Goal: Information Seeking & Learning: Learn about a topic

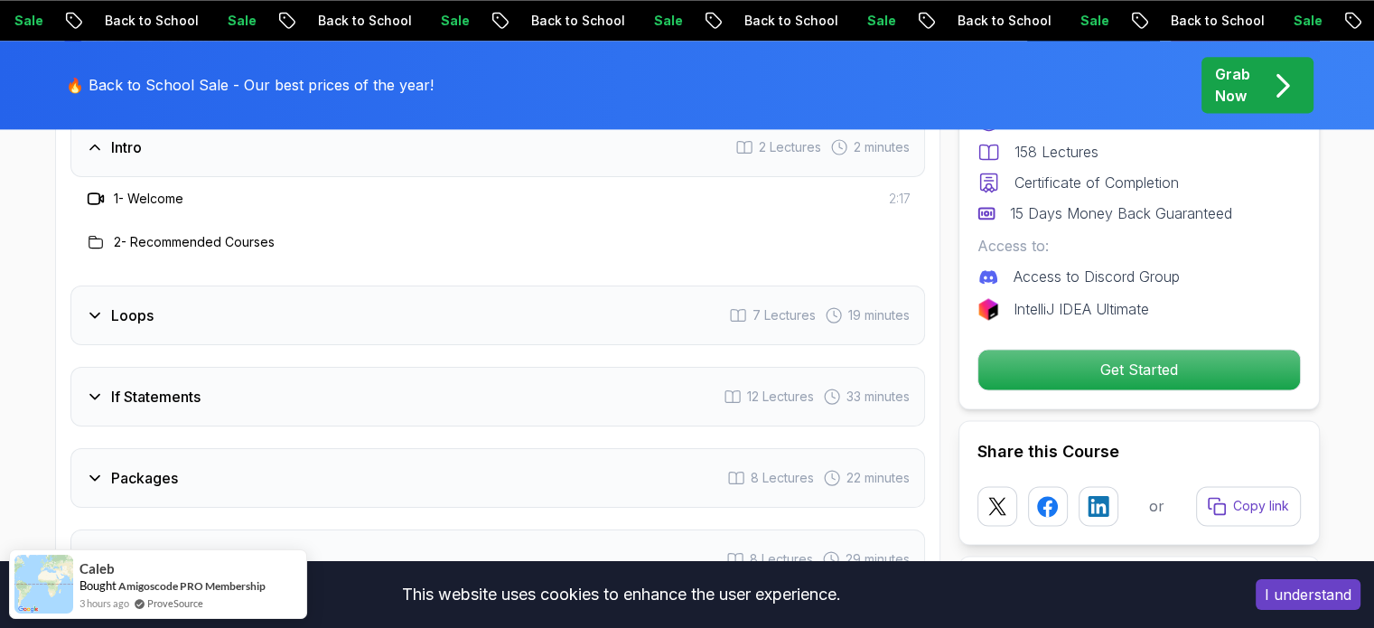
scroll to position [2492, 0]
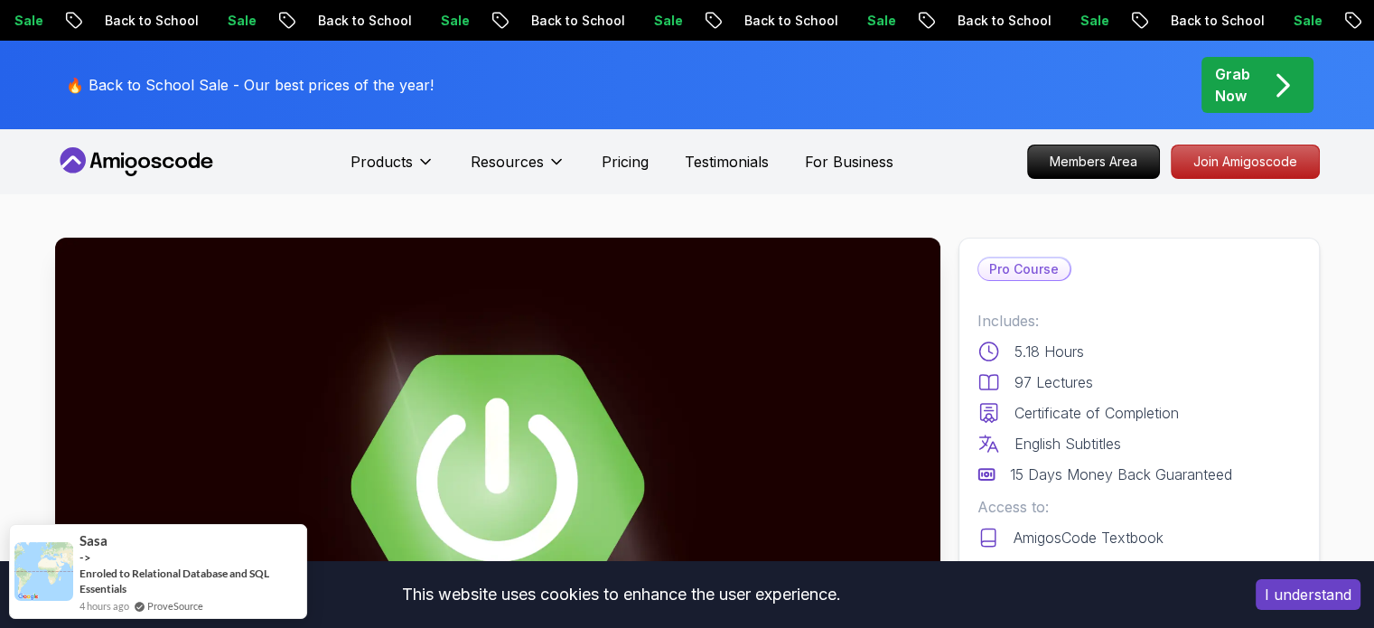
click at [603, 158] on p "Pricing" at bounding box center [624, 162] width 47 height 22
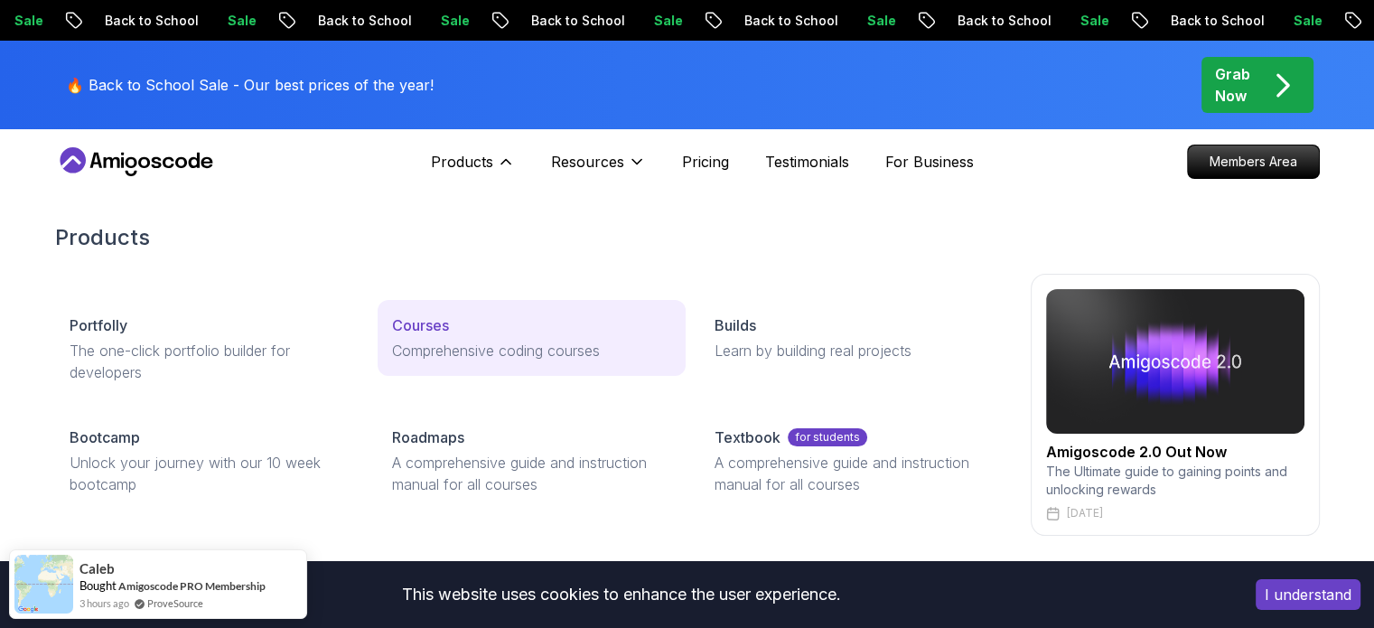
click at [429, 323] on p "Courses" at bounding box center [420, 325] width 57 height 22
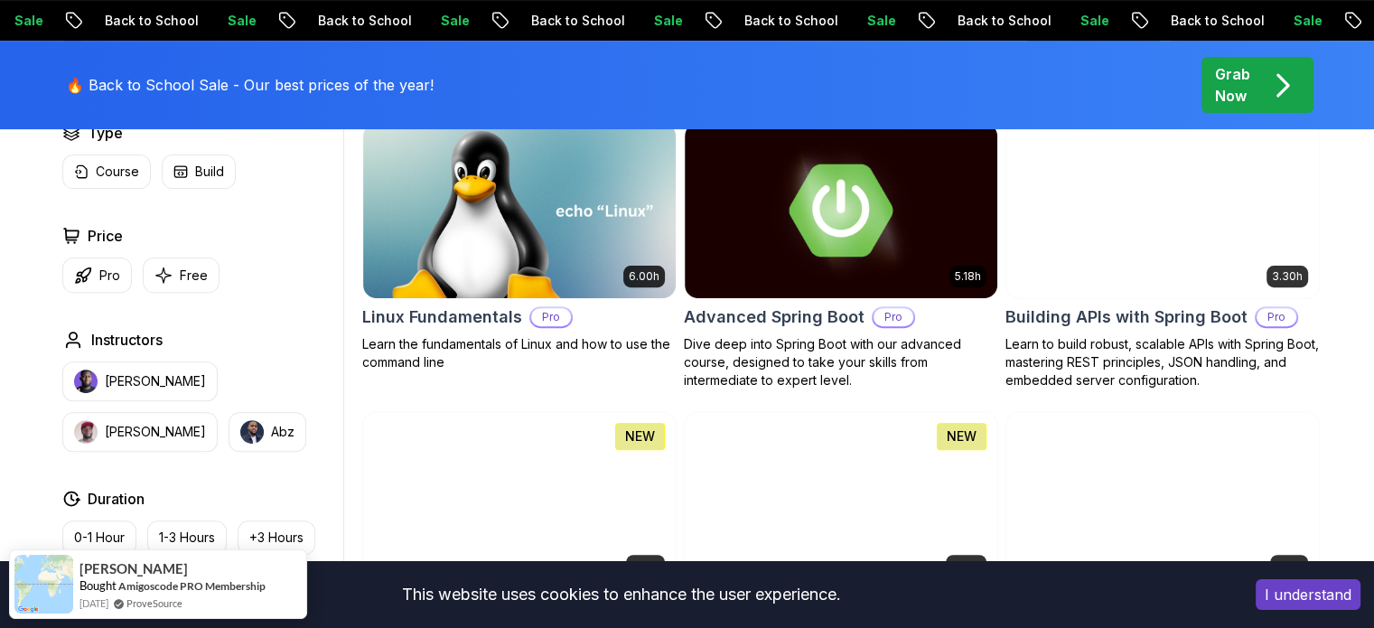
scroll to position [578, 0]
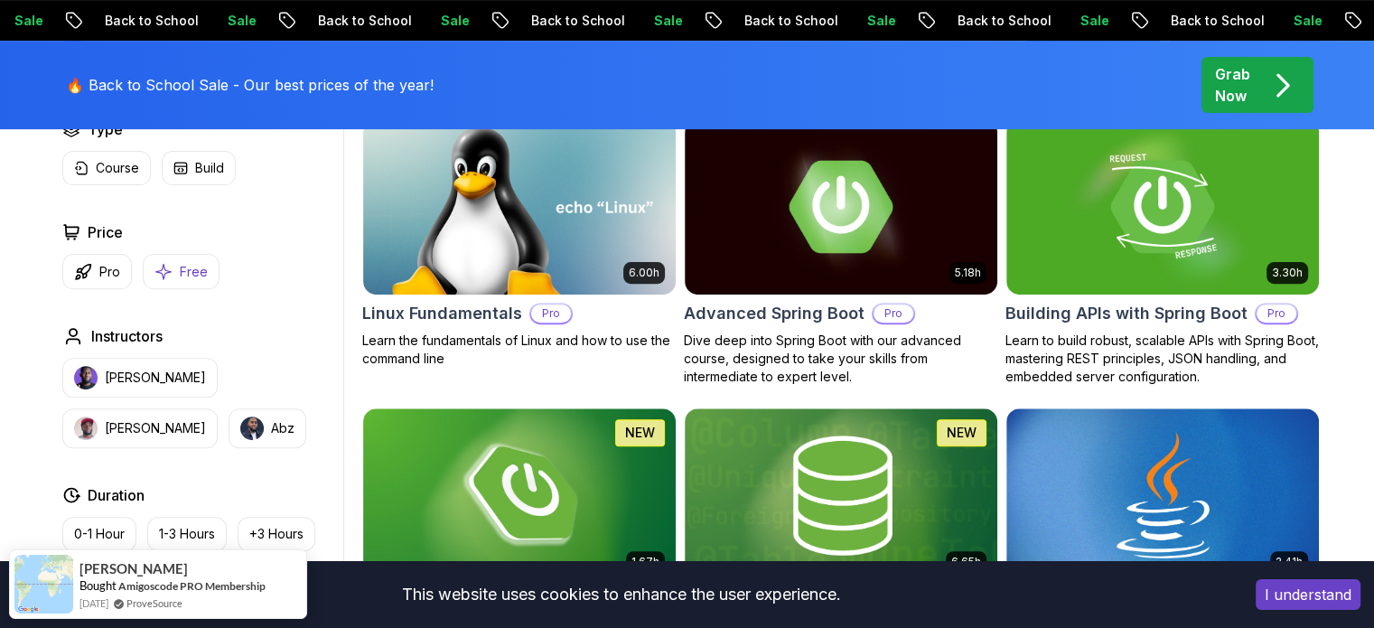
click at [205, 284] on button "Free" at bounding box center [181, 271] width 77 height 35
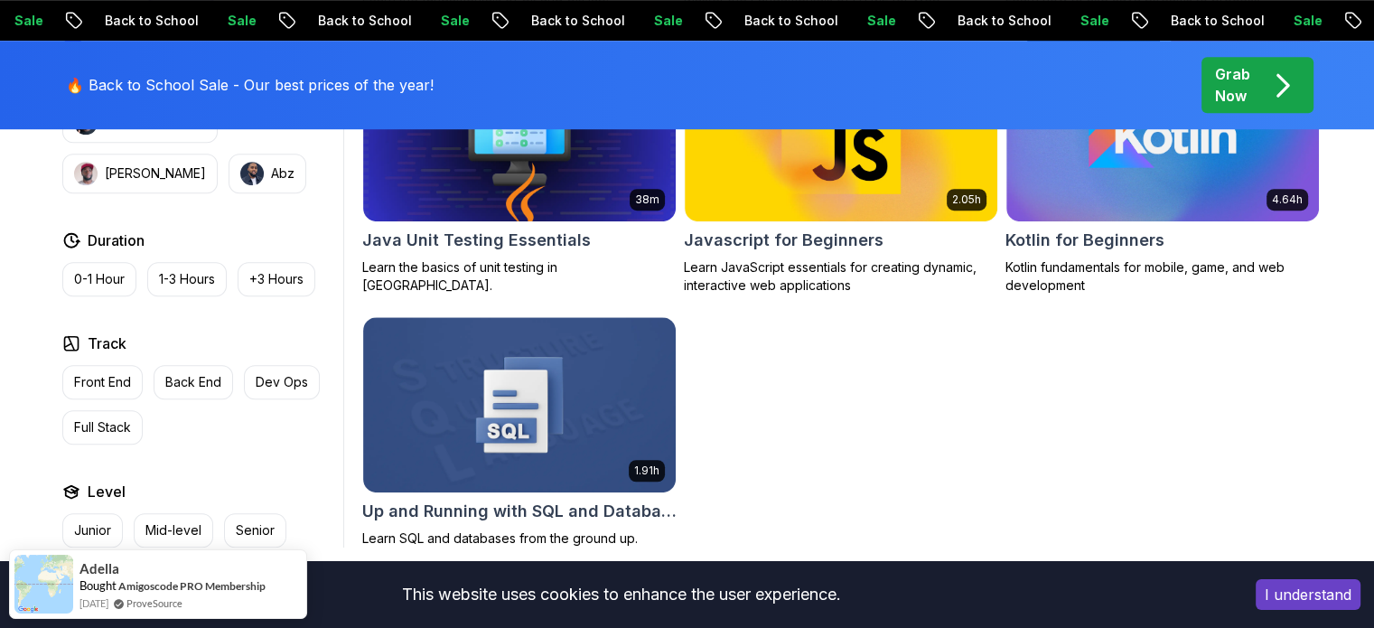
scroll to position [1228, 0]
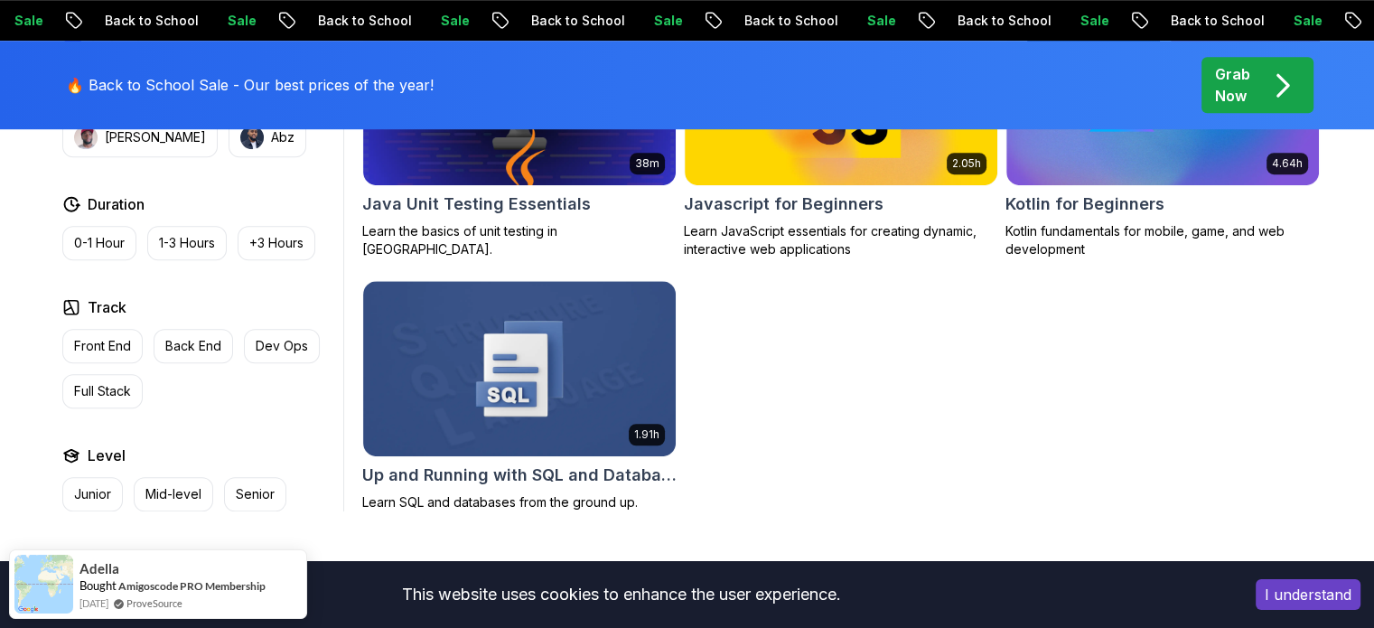
click at [205, 284] on div "Applied Filters Clear All free Type Course Build Price Pro Free Instructors Nel…" at bounding box center [199, 120] width 288 height 781
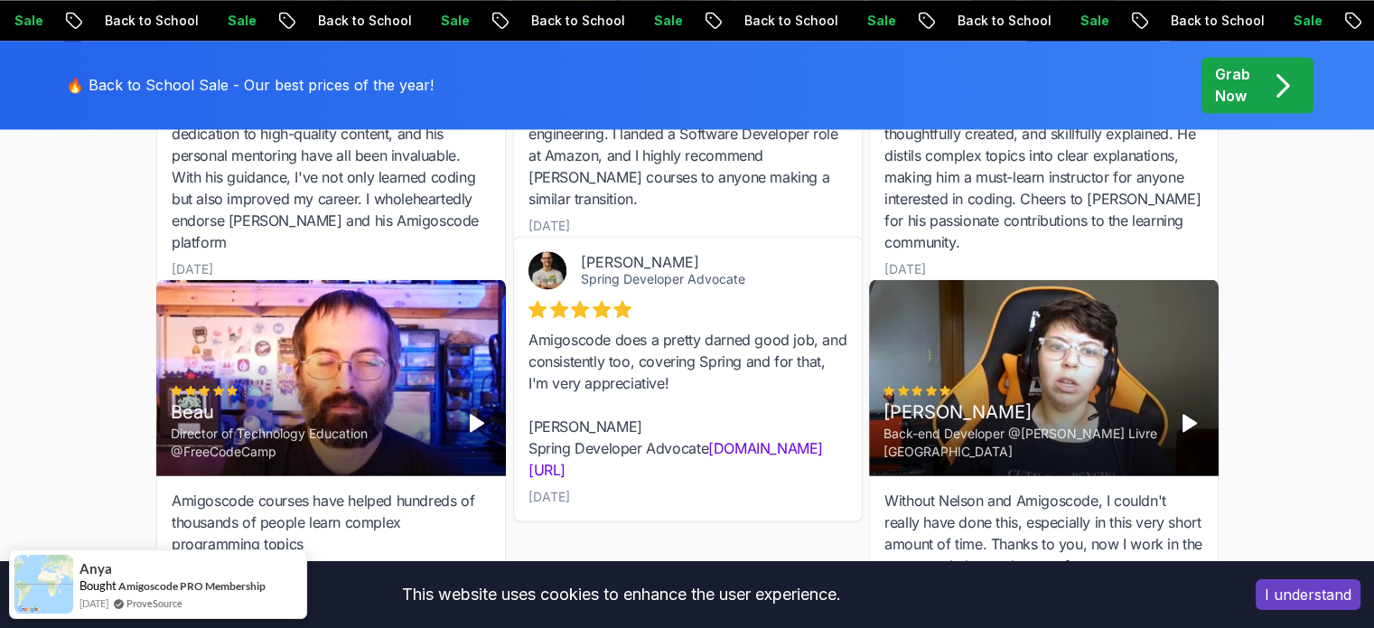
scroll to position [2781, 0]
